Goal: Browse casually

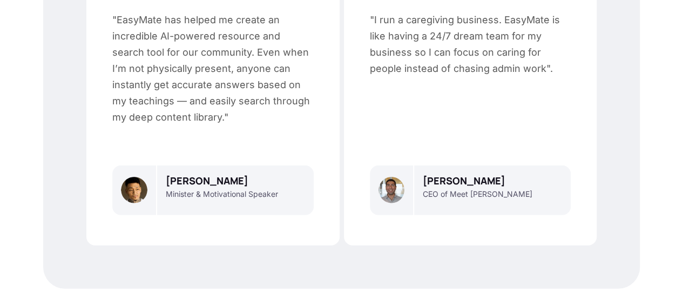
drag, startPoint x: 111, startPoint y: 270, endPoint x: 164, endPoint y: 274, distance: 53.1
copy p "EasyMate, Inc."
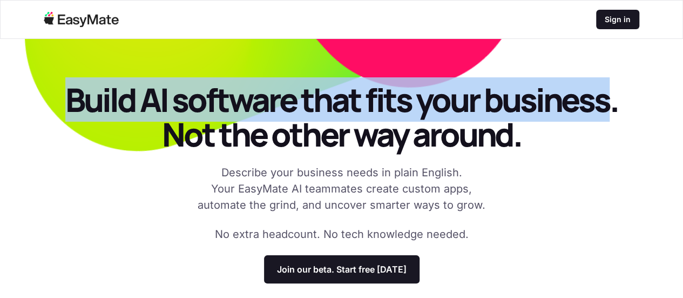
drag, startPoint x: 106, startPoint y: 104, endPoint x: 258, endPoint y: 149, distance: 158.6
click at [258, 149] on p "Build AI software that fits your business. Not the other way around." at bounding box center [341, 116] width 597 height 69
copy p "Build AI software that fits your business"
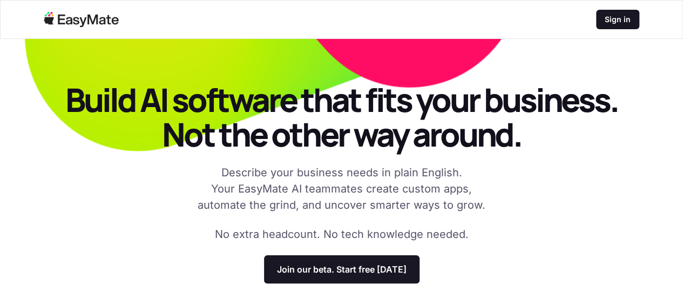
click at [142, 151] on p "Build AI software that fits your business. Not the other way around." at bounding box center [341, 116] width 597 height 69
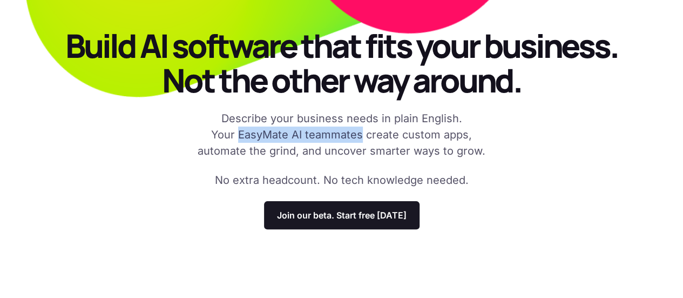
drag, startPoint x: 215, startPoint y: 189, endPoint x: 336, endPoint y: 194, distance: 121.1
click at [336, 159] on p "Describe your business needs in plain English. Your EasyMate AI teammates creat…" at bounding box center [342, 134] width 302 height 49
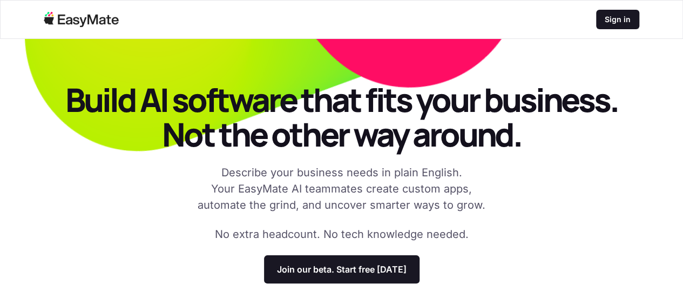
click at [159, 151] on p "Build AI software that fits your business. Not the other way around." at bounding box center [341, 116] width 597 height 69
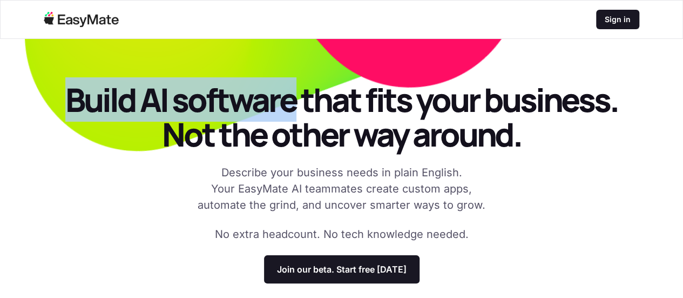
drag, startPoint x: 89, startPoint y: 99, endPoint x: 368, endPoint y: 102, distance: 279.3
click at [368, 102] on p "Build AI software that fits your business. Not the other way around." at bounding box center [341, 116] width 597 height 69
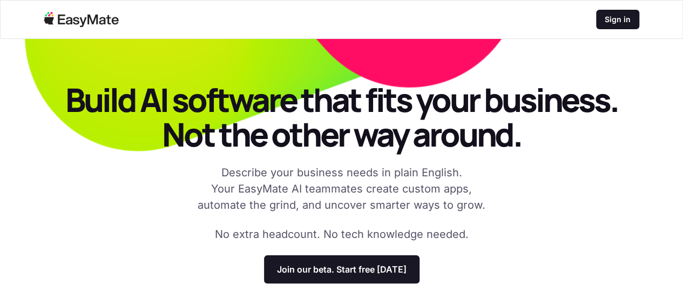
click at [140, 151] on p "Build AI software that fits your business. Not the other way around." at bounding box center [341, 116] width 597 height 69
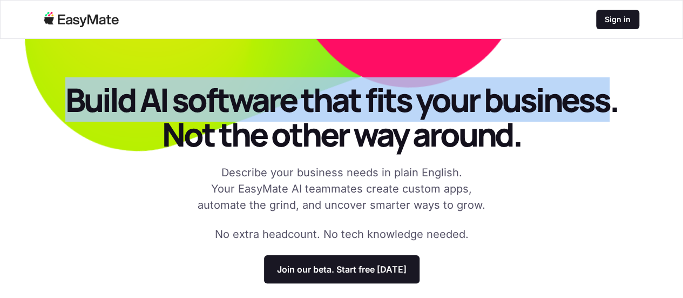
drag, startPoint x: 96, startPoint y: 110, endPoint x: 262, endPoint y: 153, distance: 171.4
click at [262, 151] on p "Build AI software that fits your business. Not the other way around." at bounding box center [341, 116] width 597 height 69
copy p "Build AI software that fits your business"
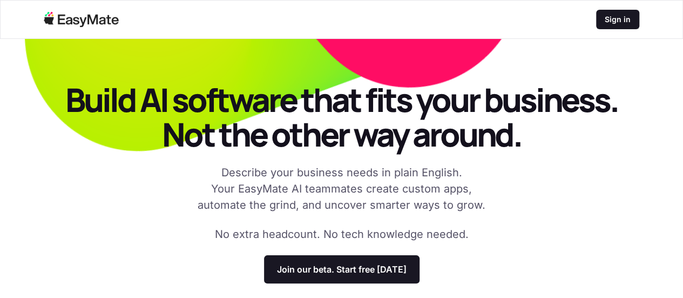
click at [80, 151] on p "Build AI software that fits your business. Not the other way around." at bounding box center [341, 116] width 597 height 69
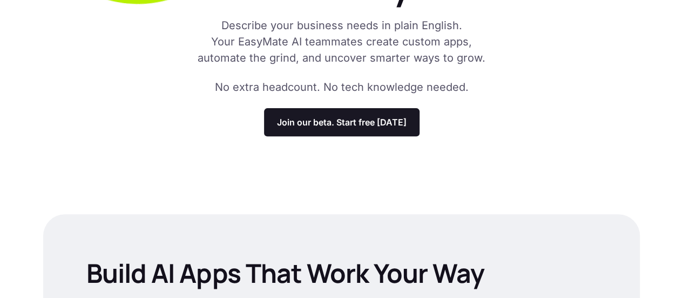
scroll to position [162, 0]
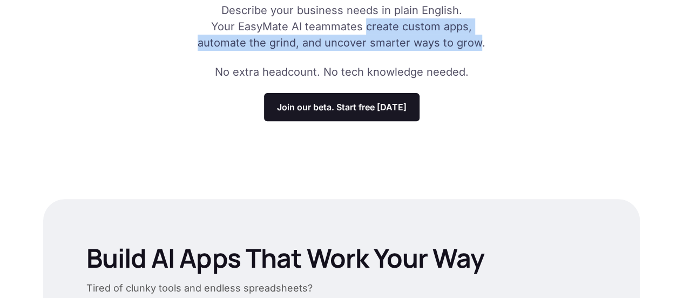
drag, startPoint x: 342, startPoint y: 83, endPoint x: 455, endPoint y: 93, distance: 113.4
click at [455, 51] on p "Describe your business needs in plain English. Your EasyMate AI teammates creat…" at bounding box center [342, 26] width 302 height 49
copy p "create custom apps, automate the grind, and uncover smarter ways to grow"
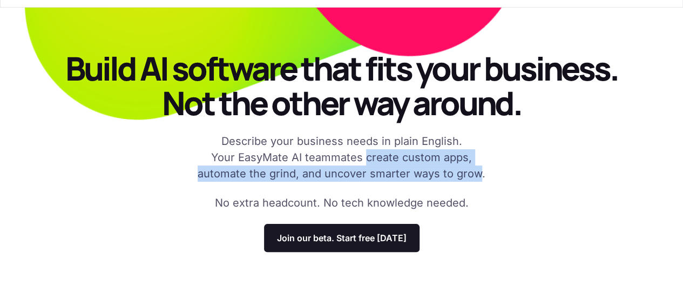
scroll to position [0, 0]
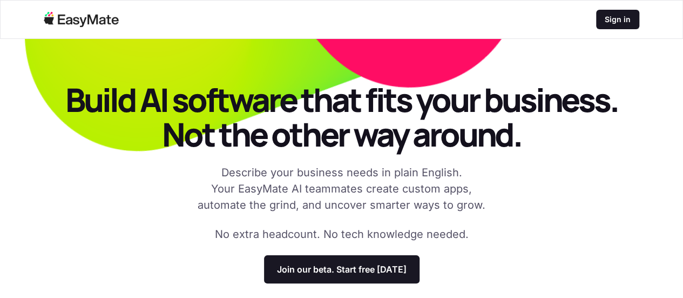
click at [219, 151] on p "Build AI software that fits your business. Not the other way around." at bounding box center [341, 116] width 597 height 69
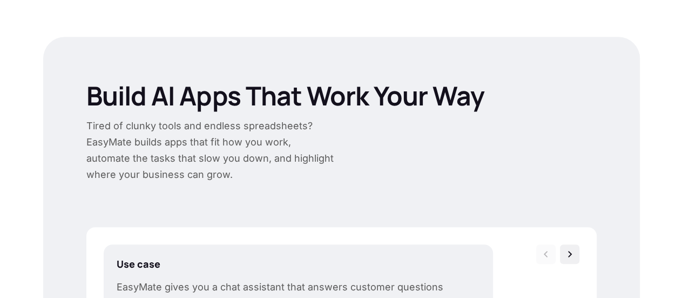
scroll to position [378, 0]
